Goal: Task Accomplishment & Management: Manage account settings

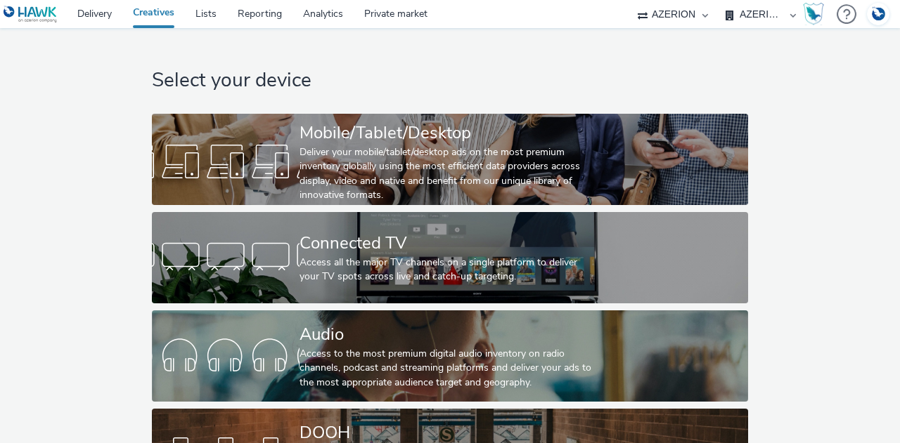
select select "b626f941-834b-427f-b453-0a2b95f57350"
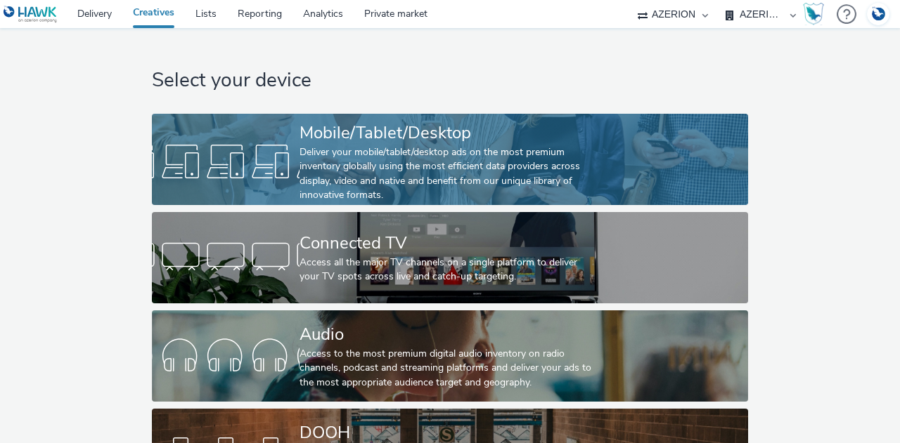
click at [299, 167] on div "Deliver your mobile/tablet/desktop ads on the most premium inventory globally u…" at bounding box center [446, 174] width 295 height 58
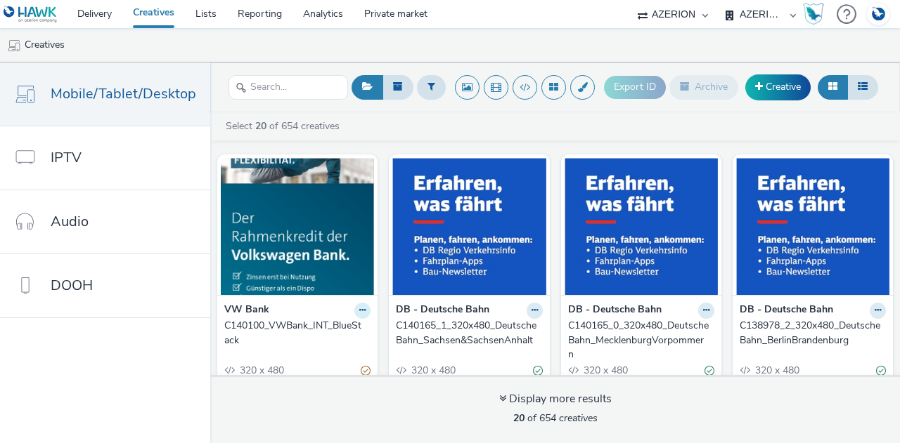
click at [359, 311] on icon at bounding box center [362, 310] width 6 height 8
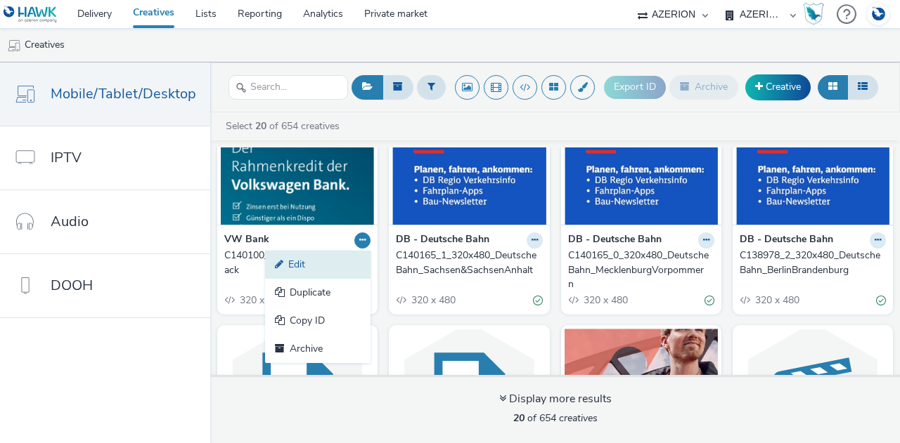
click at [304, 257] on link "Edit" at bounding box center [317, 265] width 105 height 28
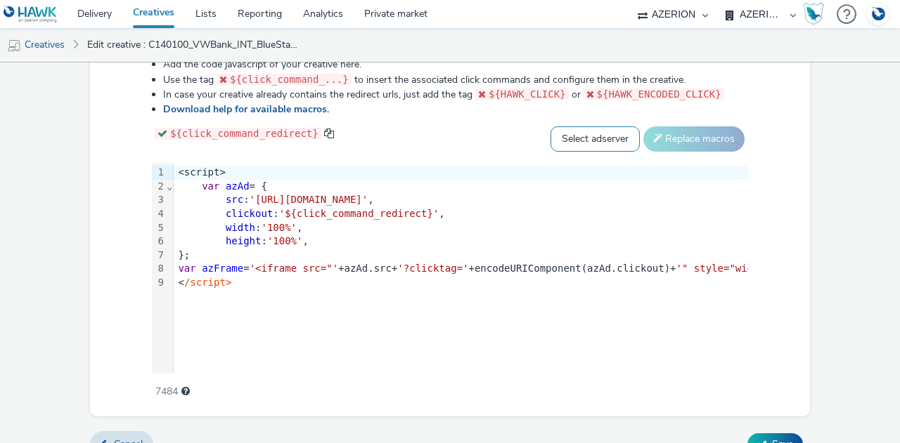
scroll to position [922, 0]
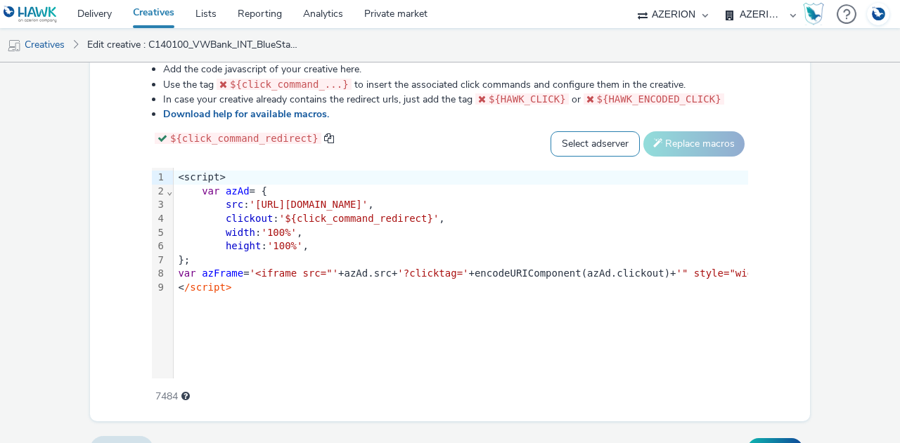
click at [573, 157] on select "Select adserver Sizmek DCM Adform Sting" at bounding box center [594, 143] width 89 height 25
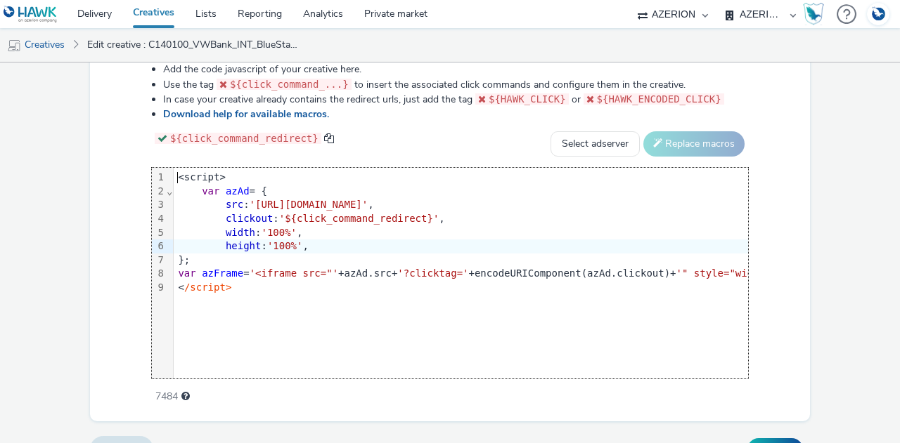
click at [599, 157] on select "Select adserver Sizmek DCM Adform Sting" at bounding box center [594, 143] width 89 height 25
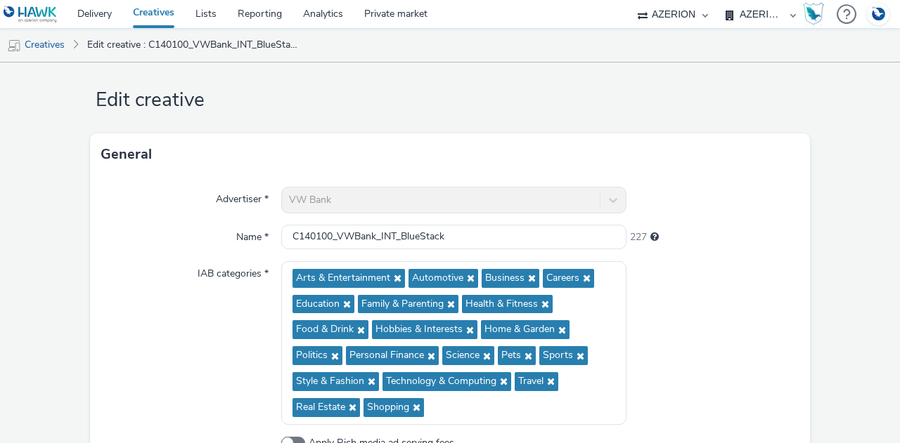
scroll to position [0, 0]
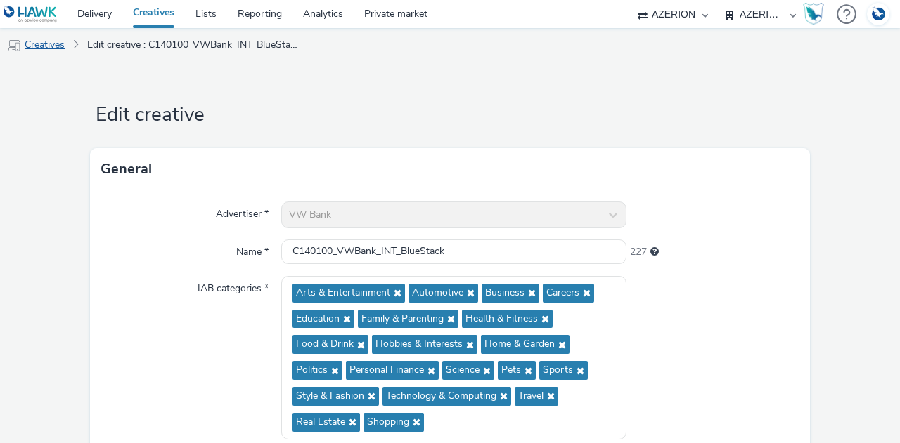
click at [32, 36] on link "Creatives" at bounding box center [36, 45] width 72 height 34
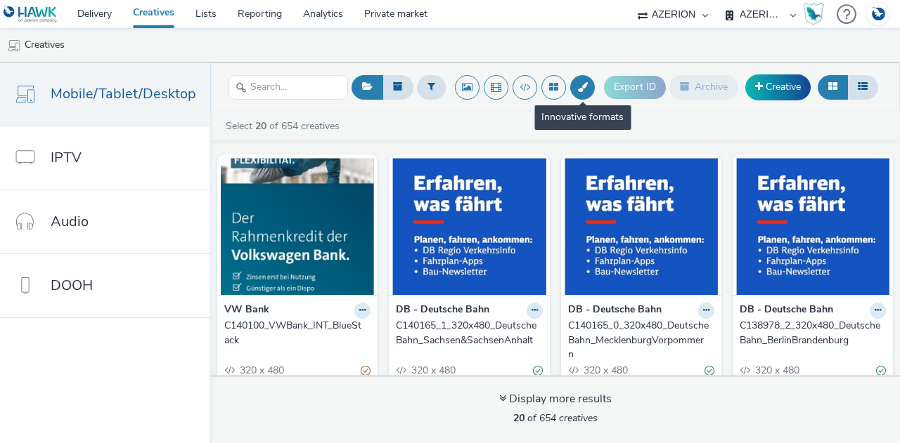
click at [583, 91] on button at bounding box center [582, 87] width 25 height 25
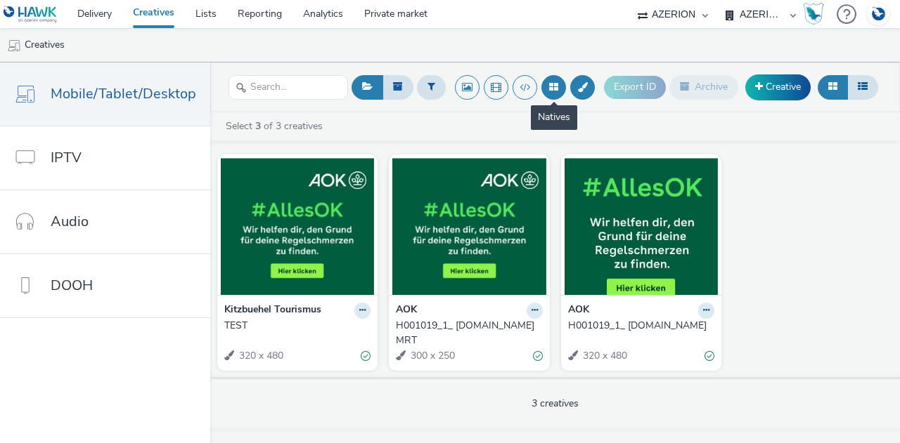
click at [550, 93] on button at bounding box center [553, 87] width 25 height 25
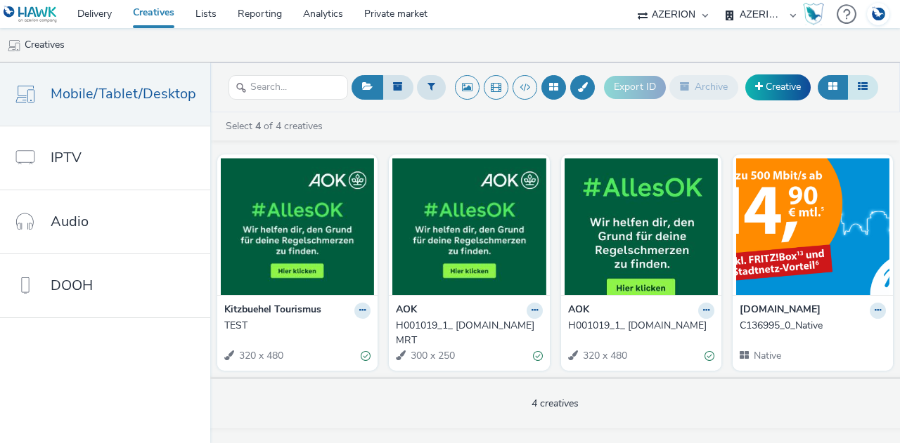
click at [874, 88] on button at bounding box center [862, 87] width 31 height 24
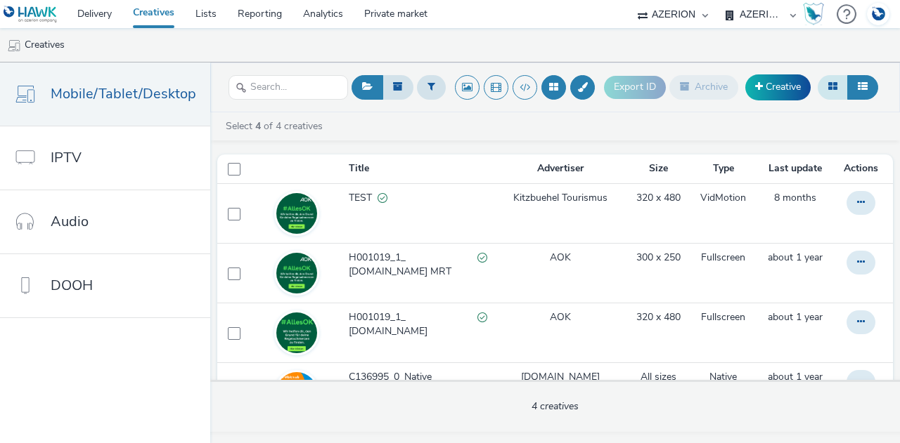
click at [842, 88] on button at bounding box center [832, 87] width 30 height 24
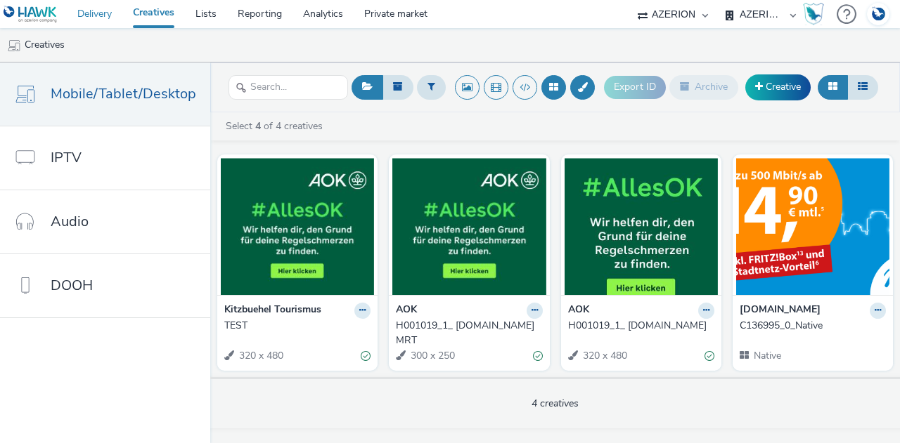
click at [93, 20] on link "Delivery" at bounding box center [95, 14] width 56 height 28
